Goal: Go to known website: Go to known website

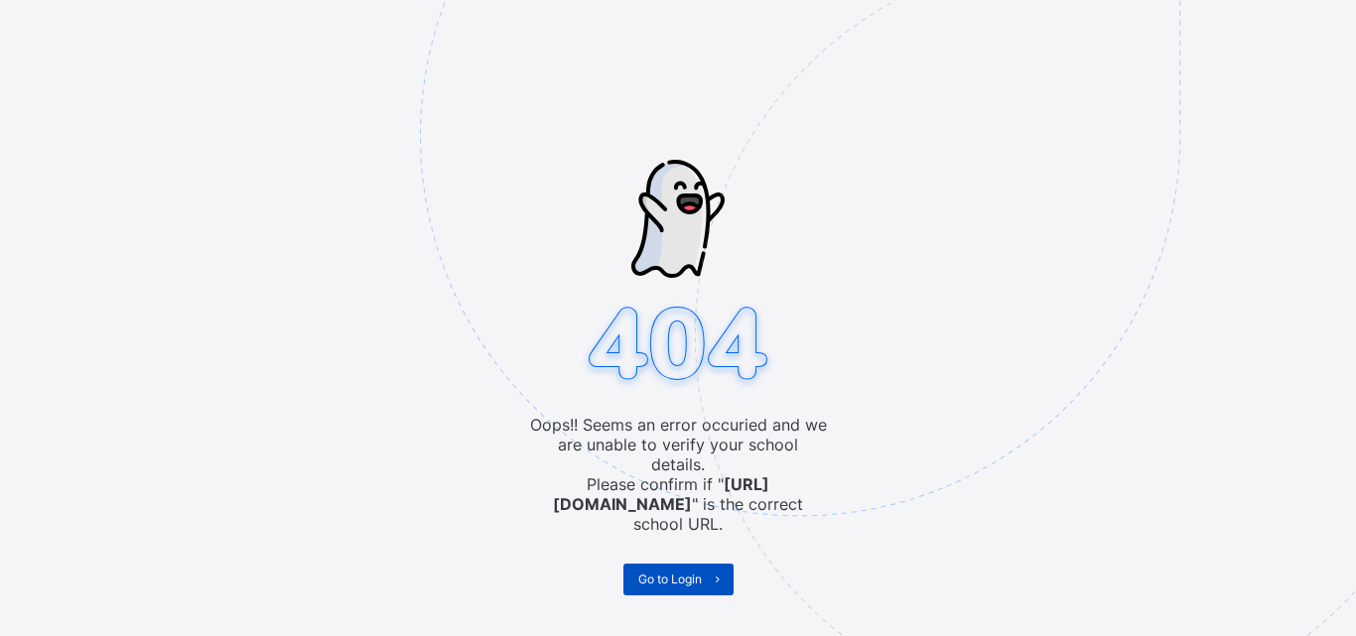
click at [715, 564] on span at bounding box center [718, 580] width 32 height 32
